Goal: Check status: Check status

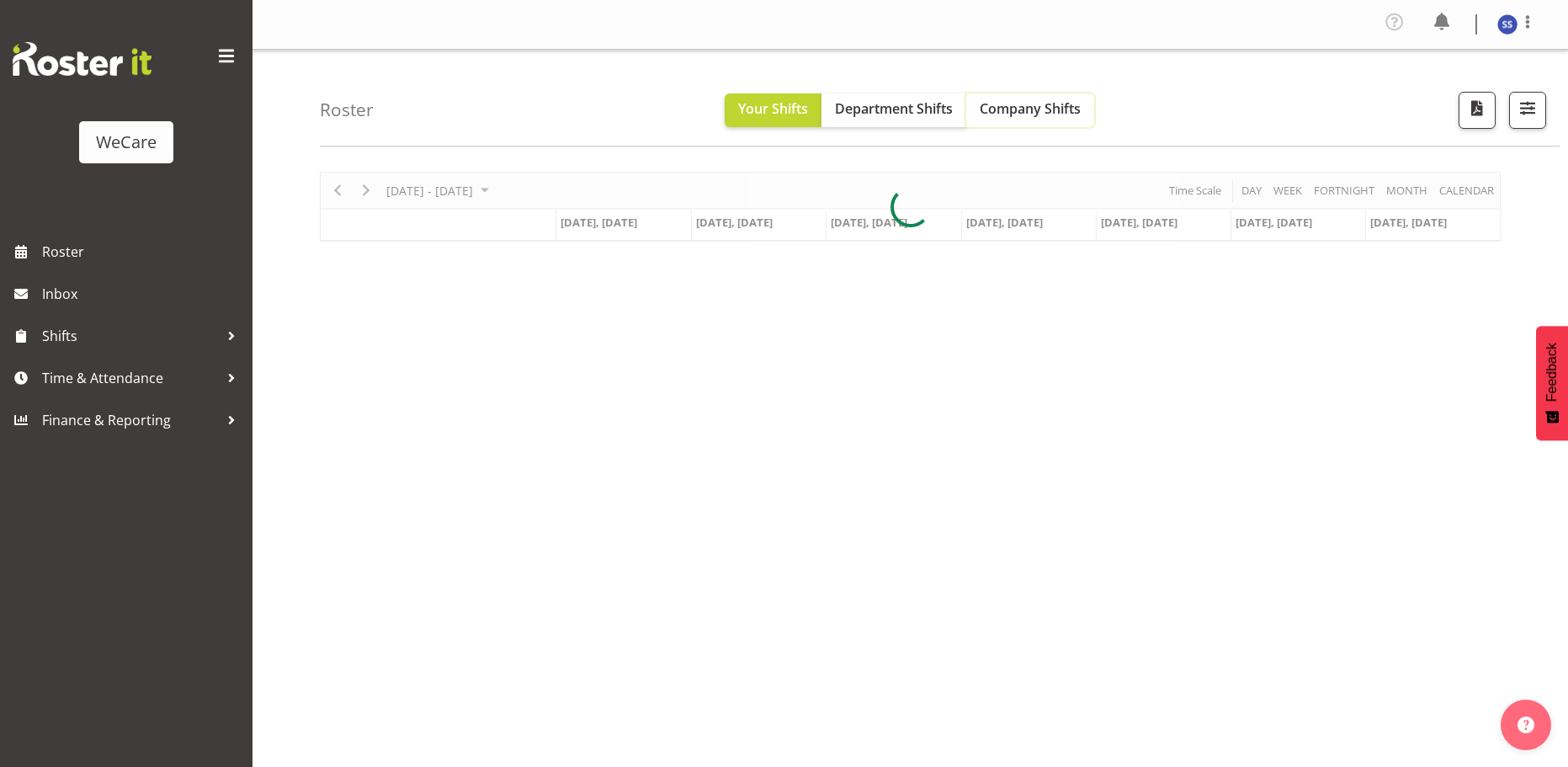
click at [1013, 101] on span "Company Shifts" at bounding box center [1030, 109] width 101 height 19
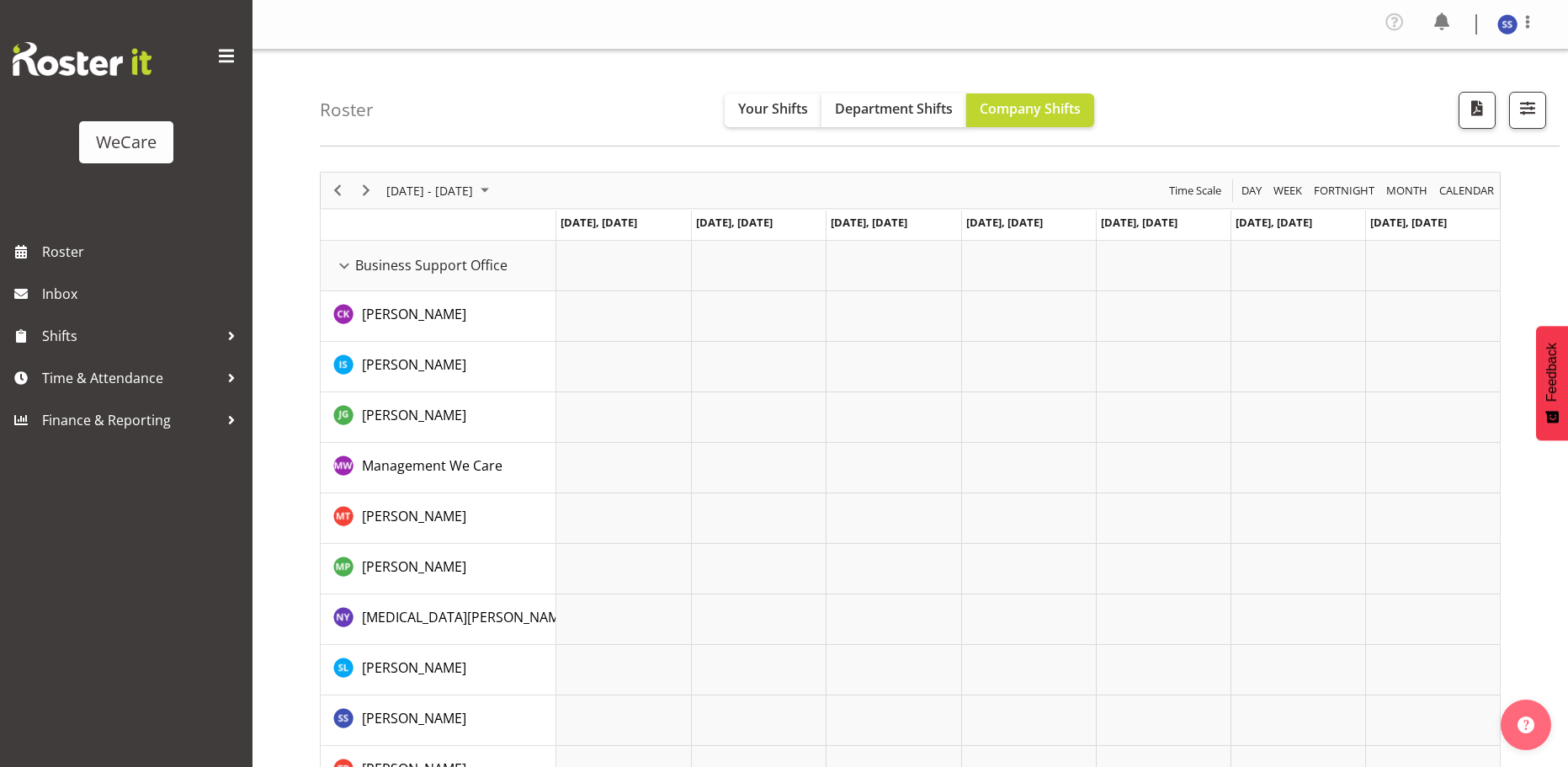
click at [495, 196] on span "June 24 - 30, 2024" at bounding box center [485, 190] width 20 height 21
click at [562, 230] on span "next month" at bounding box center [563, 232] width 29 height 30
click at [562, 229] on span "next month" at bounding box center [563, 232] width 29 height 30
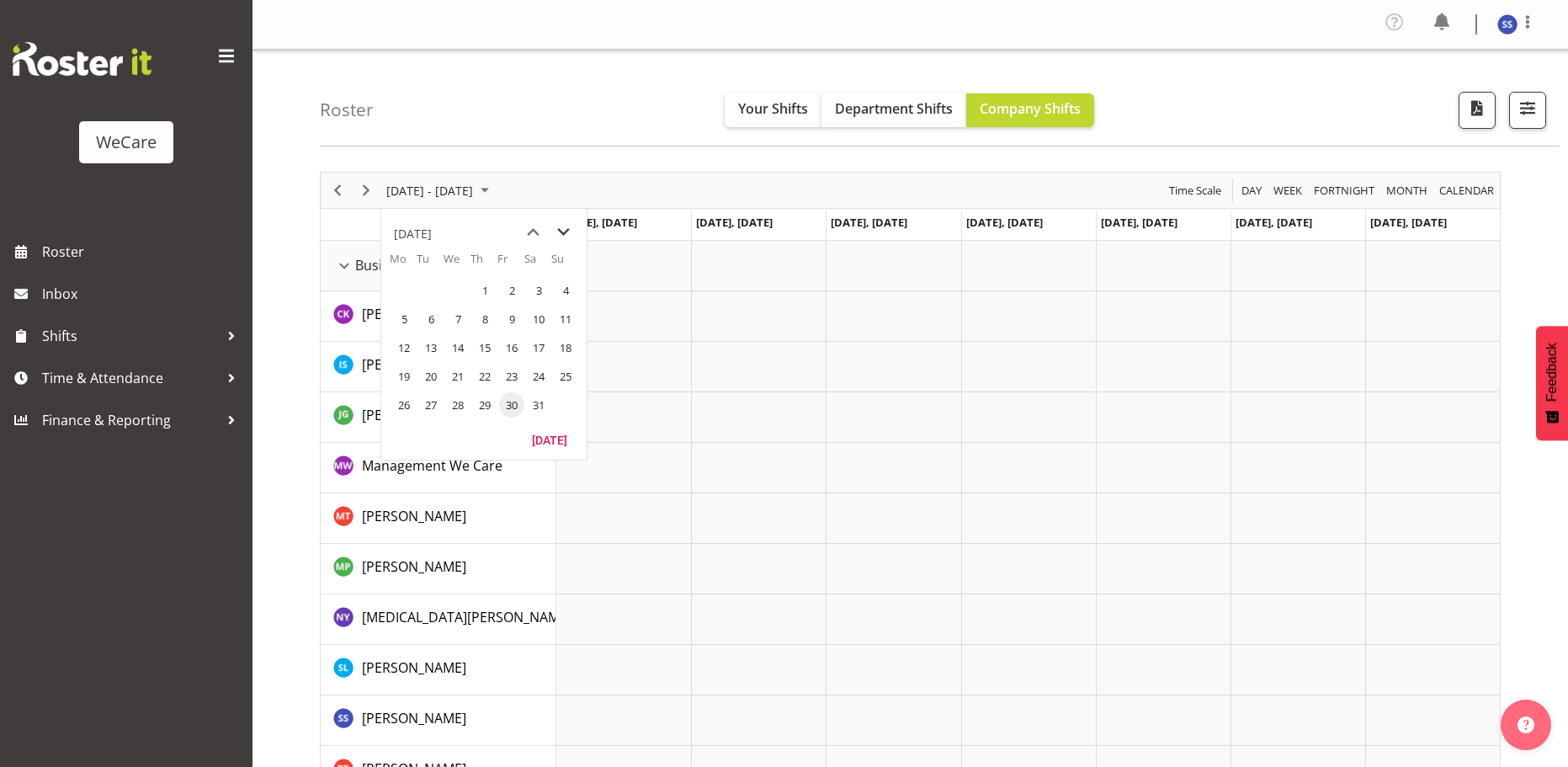
click at [562, 229] on span "next month" at bounding box center [563, 232] width 29 height 30
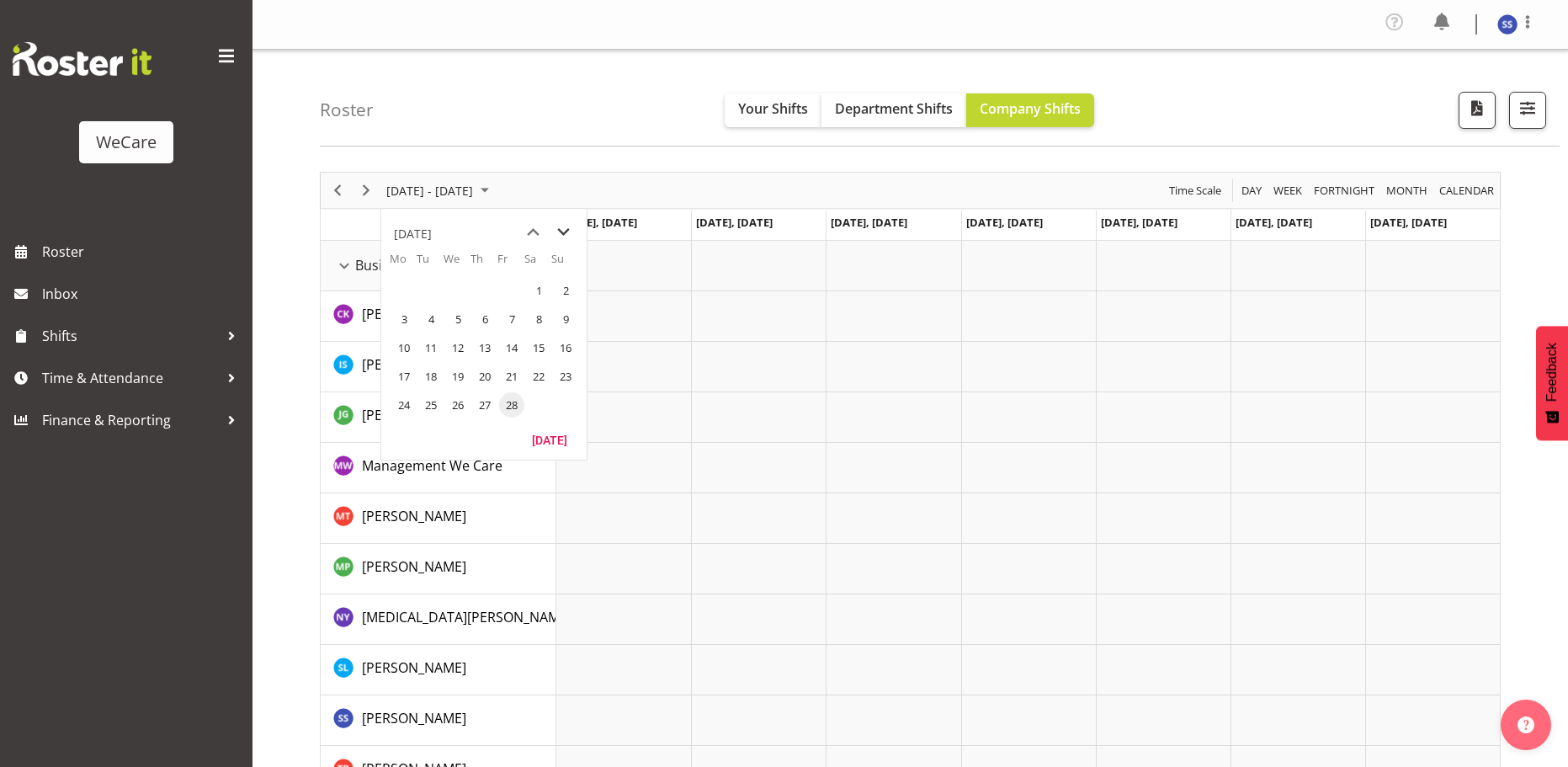
click at [562, 229] on span "next month" at bounding box center [563, 232] width 29 height 30
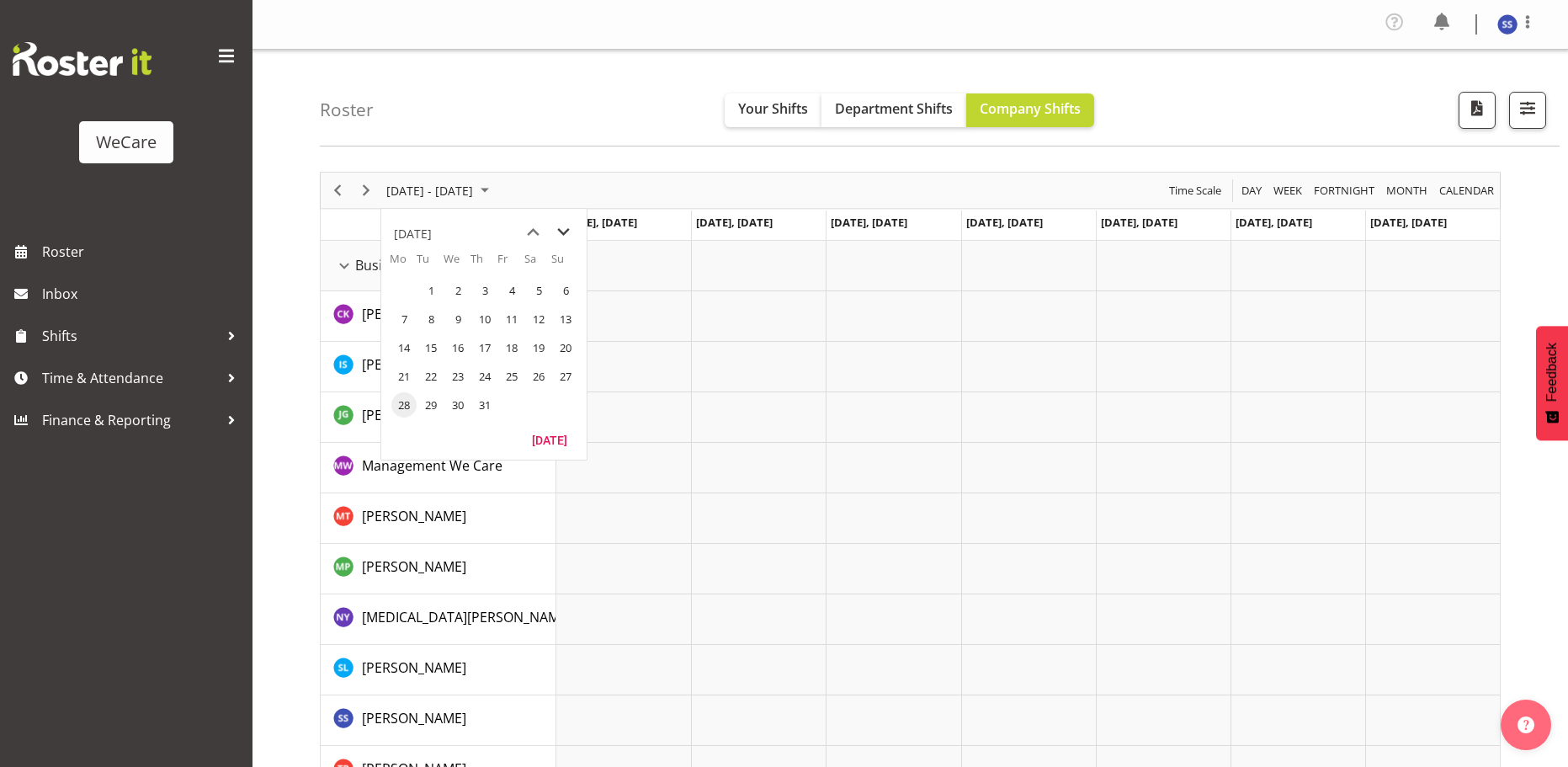
click at [562, 229] on span "next month" at bounding box center [563, 232] width 29 height 30
click at [479, 286] on span "4" at bounding box center [485, 290] width 25 height 25
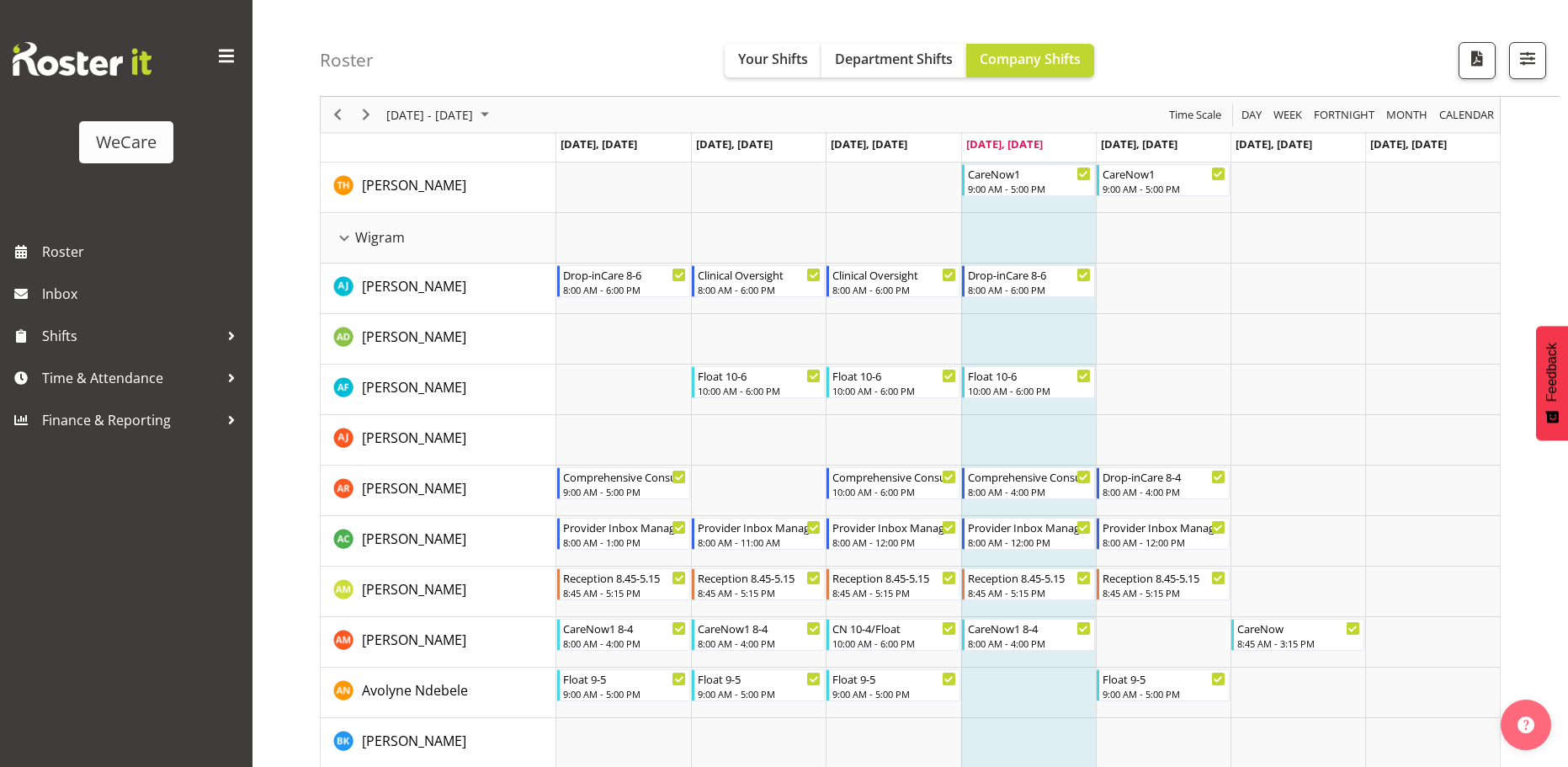
scroll to position [4536, 0]
